Goal: Transaction & Acquisition: Purchase product/service

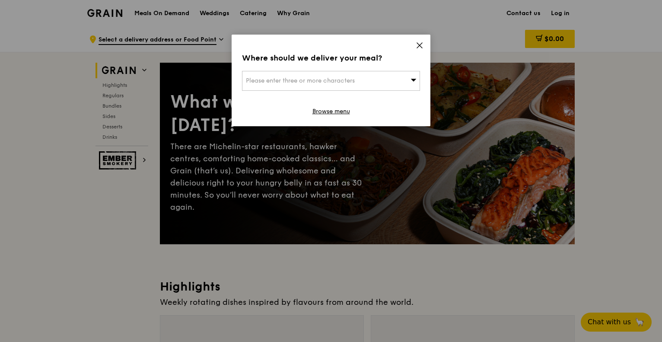
click at [299, 87] on div "Please enter three or more characters" at bounding box center [331, 81] width 178 height 20
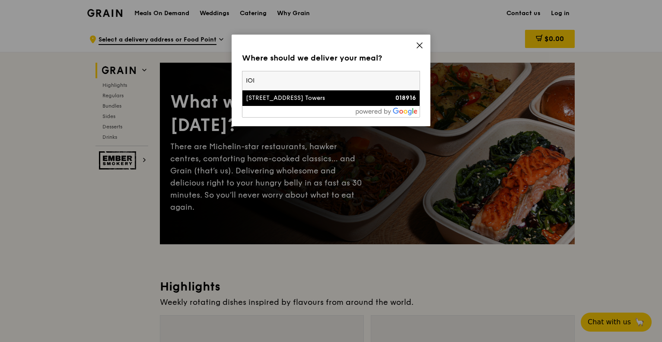
type input "IOI"
click at [301, 99] on div "[STREET_ADDRESS] Towers" at bounding box center [310, 98] width 128 height 9
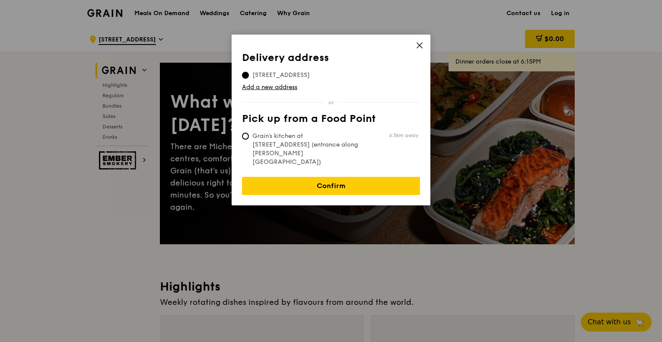
click at [300, 146] on span "Grain's kitchen at [STREET_ADDRESS] (entrance along [PERSON_NAME][GEOGRAPHIC_DA…" at bounding box center [306, 149] width 129 height 35
click at [249, 140] on input "Grain's kitchen at [STREET_ADDRESS] (entrance along [PERSON_NAME][GEOGRAPHIC_DA…" at bounding box center [245, 136] width 7 height 7
radio input "true"
click at [290, 75] on span "[STREET_ADDRESS]" at bounding box center [281, 75] width 78 height 9
click at [249, 75] on input "[STREET_ADDRESS]" at bounding box center [245, 75] width 7 height 7
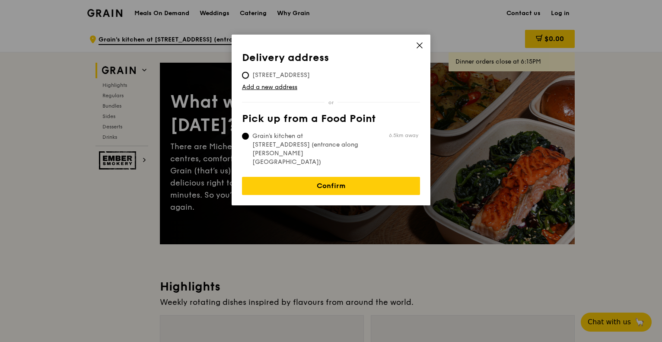
radio input "true"
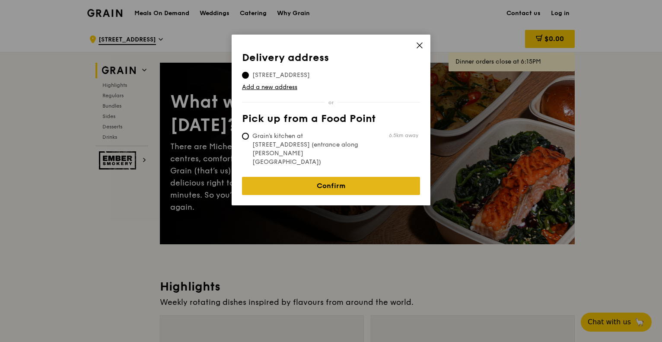
click at [302, 177] on link "Confirm" at bounding box center [331, 186] width 178 height 18
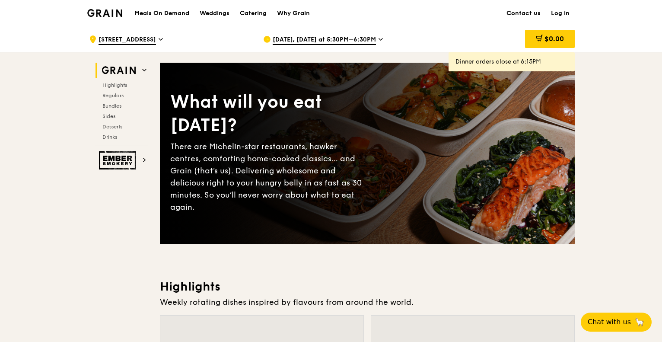
click at [331, 40] on span "[DATE], [DATE] at 5:30PM–6:30PM" at bounding box center [324, 40] width 103 height 10
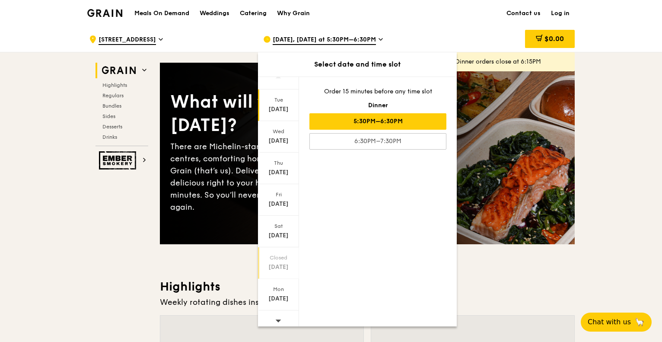
scroll to position [15, 0]
click at [282, 314] on div at bounding box center [278, 316] width 41 height 22
click at [278, 167] on div "[DATE]" at bounding box center [278, 167] width 38 height 9
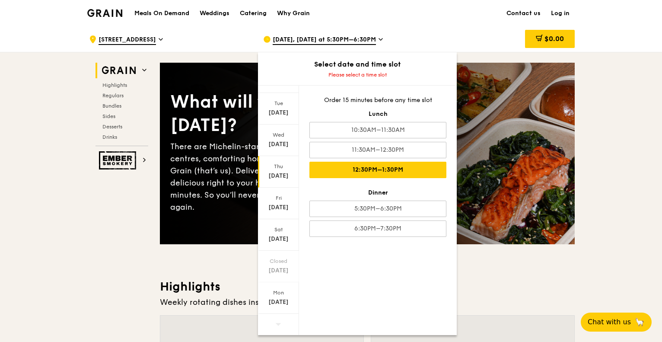
click at [396, 169] on div "12:30PM–1:30PM" at bounding box center [377, 170] width 137 height 16
